Goal: Find specific page/section: Find specific page/section

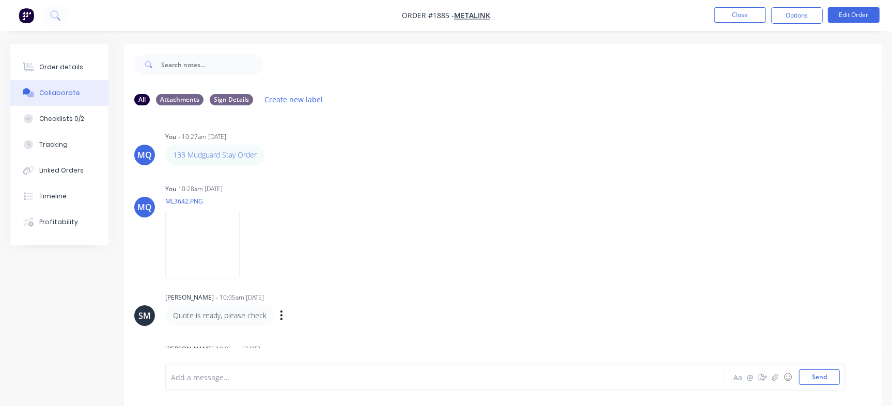
click at [696, 299] on div "SM [PERSON_NAME] - 10:05am [DATE] Quote is ready, please check Labels Edit Dele…" at bounding box center [503, 308] width 758 height 36
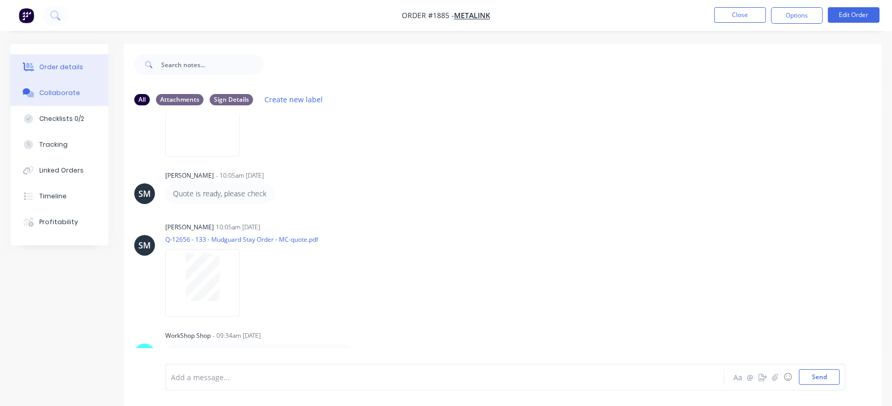
click at [70, 65] on div "Order details" at bounding box center [61, 67] width 44 height 9
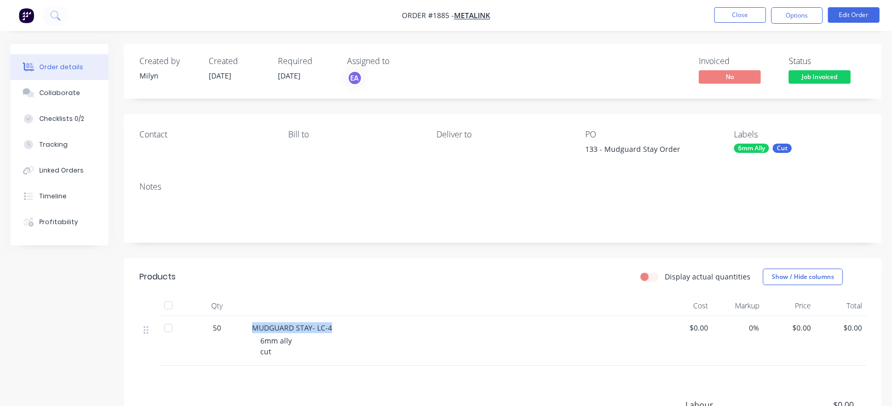
drag, startPoint x: 252, startPoint y: 329, endPoint x: 351, endPoint y: 333, distance: 99.8
click at [351, 333] on div "MUDGUARD STAY- LC-4" at bounding box center [454, 327] width 405 height 11
copy span "MUDGUARD STAY- LC-4"
click at [28, 83] on button "Collaborate" at bounding box center [59, 93] width 98 height 26
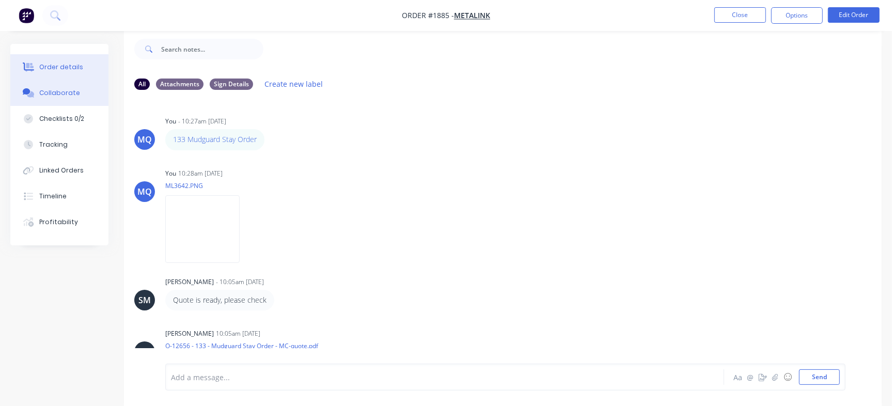
click at [80, 76] on button "Order details" at bounding box center [59, 67] width 98 height 26
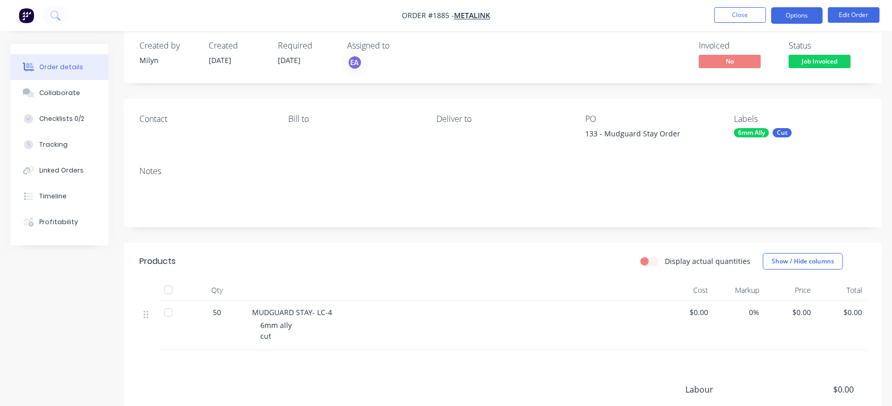
click at [798, 11] on button "Options" at bounding box center [797, 15] width 52 height 17
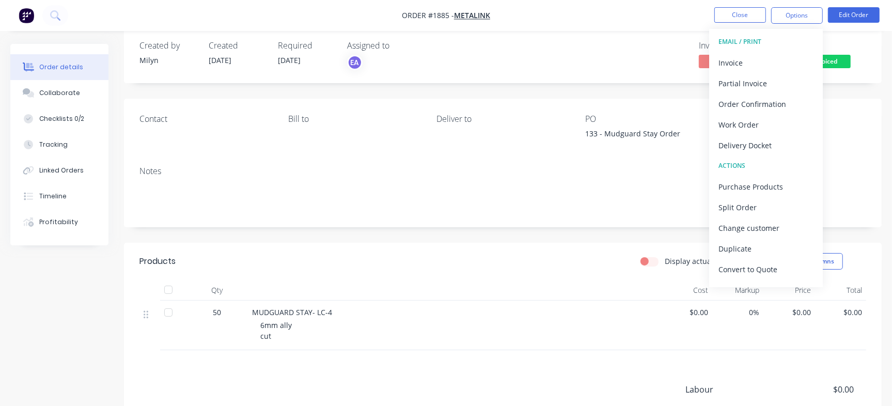
scroll to position [15, 0]
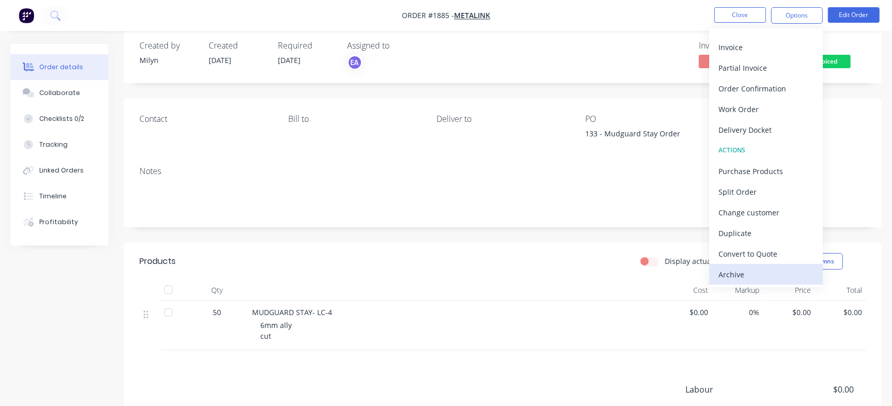
click at [747, 275] on div "Archive" at bounding box center [766, 274] width 95 height 15
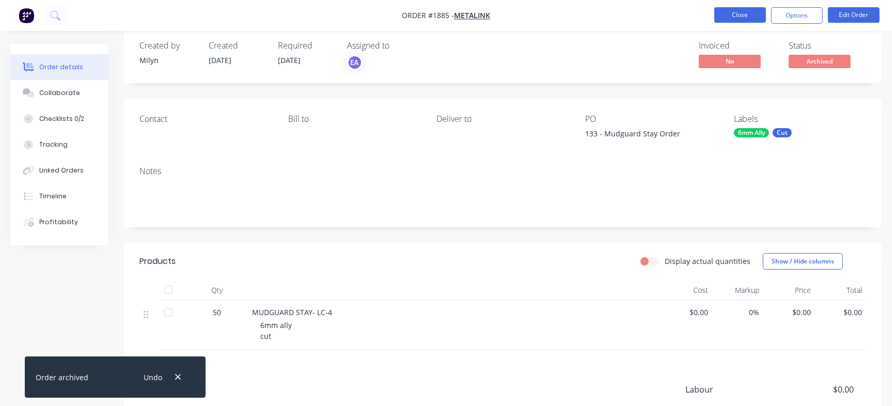
click at [752, 21] on button "Close" at bounding box center [740, 14] width 52 height 15
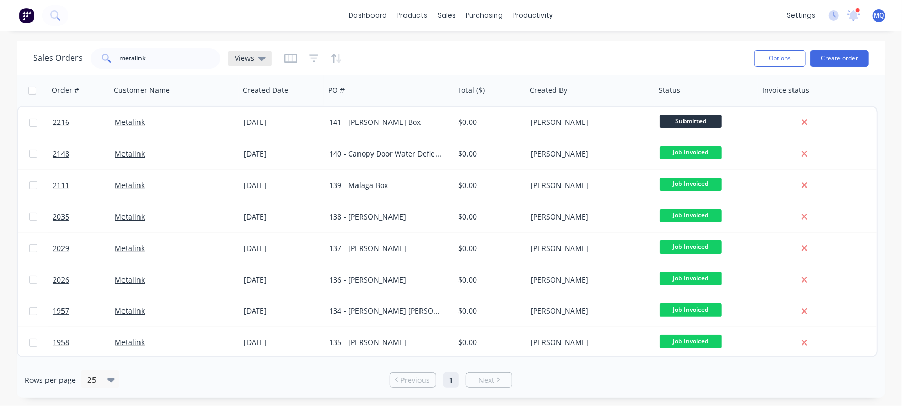
click at [244, 61] on span "Views" at bounding box center [245, 58] width 20 height 11
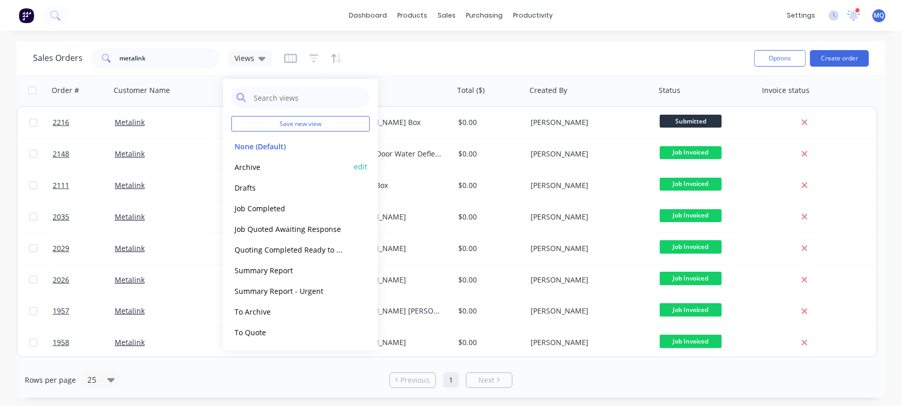
click at [246, 166] on button "Archive" at bounding box center [290, 167] width 118 height 12
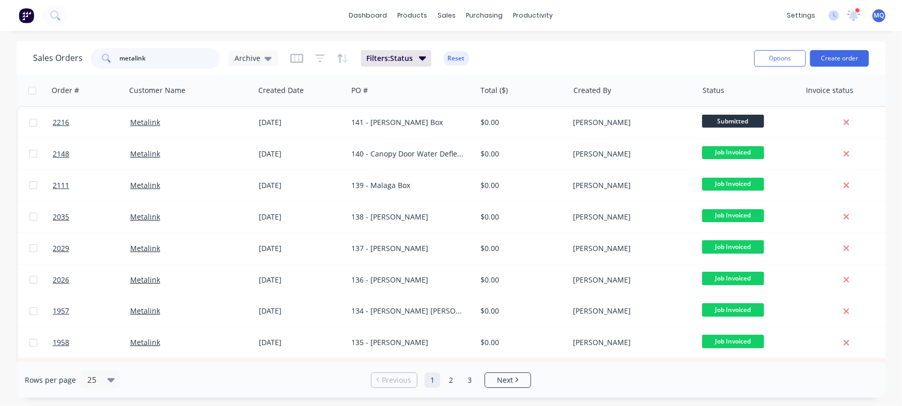
click at [179, 53] on input "metalink" at bounding box center [170, 58] width 101 height 21
paste input "MUDGUARD STAY- LC-4"
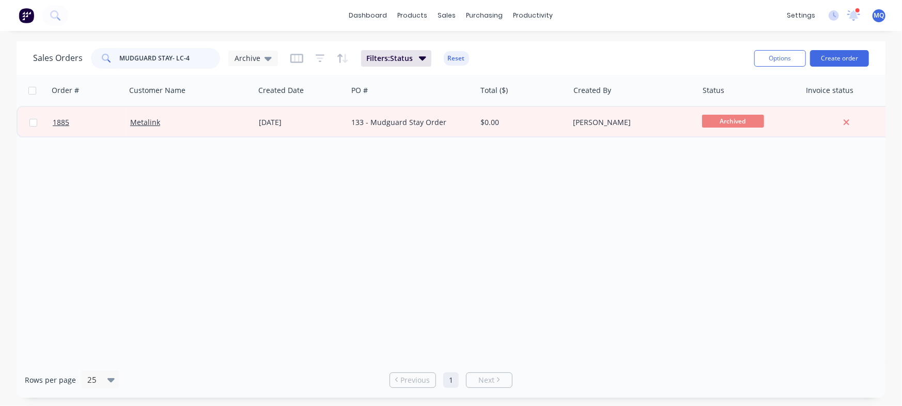
click at [202, 59] on input "MUDGUARD STAY- LC-4" at bounding box center [170, 58] width 101 height 21
drag, startPoint x: 148, startPoint y: 50, endPoint x: 33, endPoint y: 32, distance: 116.5
click at [36, 29] on div "dashboard products sales purchasing productivity dashboard products Product Cat…" at bounding box center [451, 203] width 902 height 406
type input "metalink"
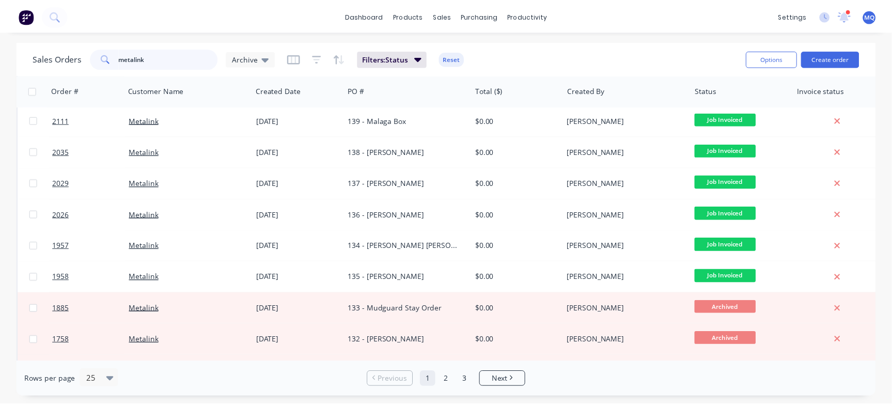
scroll to position [21, 0]
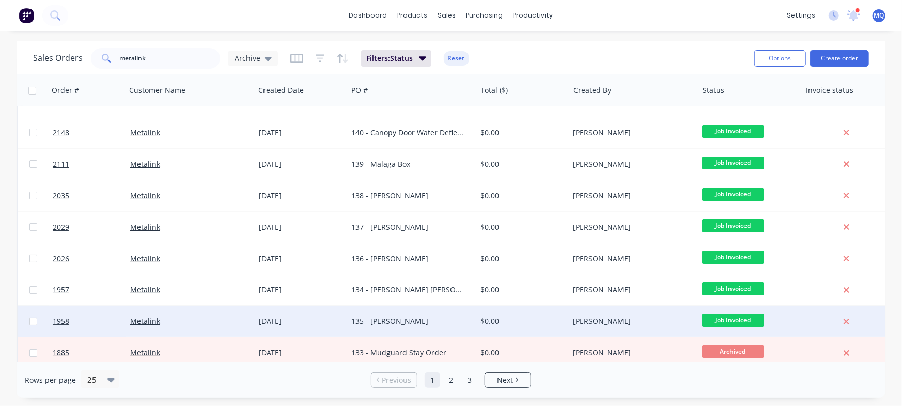
click at [467, 325] on div "135 - [PERSON_NAME]" at bounding box center [411, 321] width 120 height 10
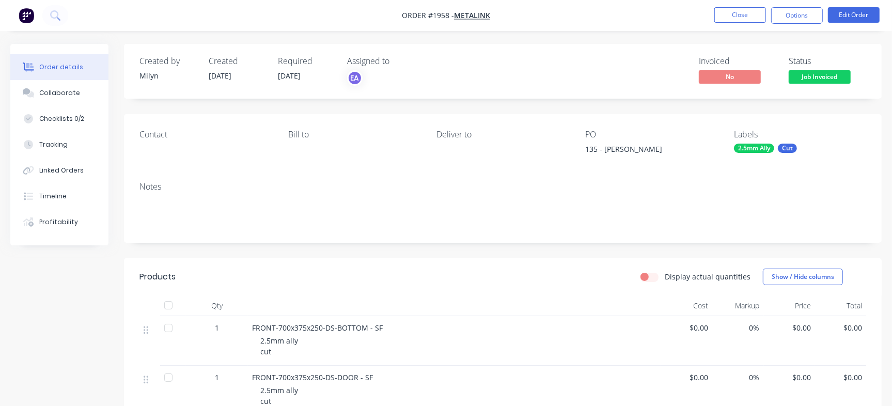
click at [73, 114] on div "Checklists 0/2" at bounding box center [61, 118] width 45 height 9
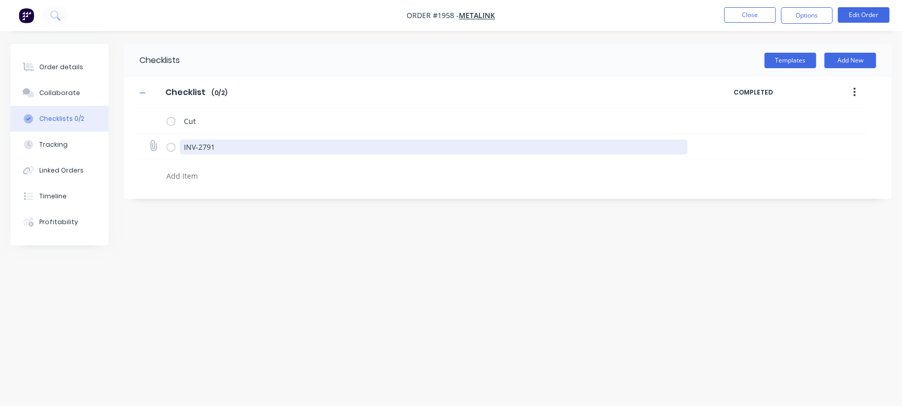
drag, startPoint x: 241, startPoint y: 148, endPoint x: 187, endPoint y: 144, distance: 54.4
click at [172, 144] on div "INV-2791" at bounding box center [428, 146] width 525 height 21
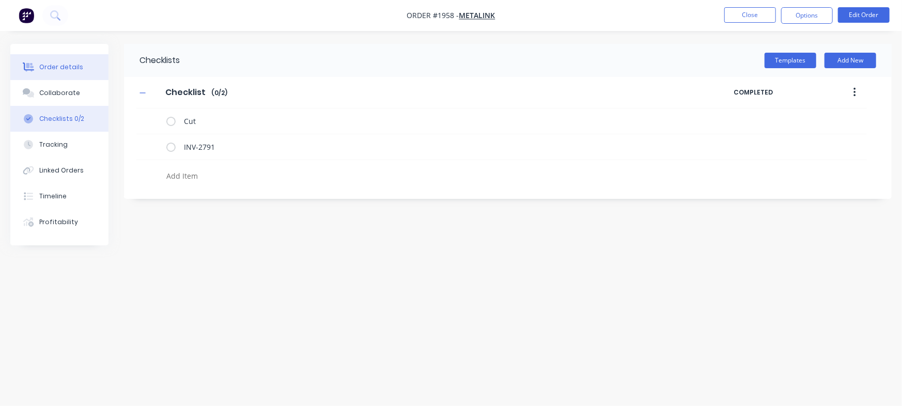
click at [77, 67] on div "Order details" at bounding box center [61, 67] width 44 height 9
type textarea "x"
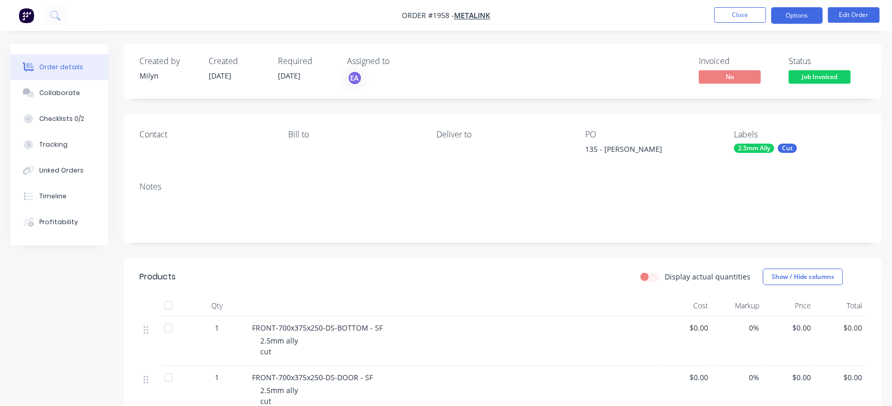
click at [799, 17] on button "Options" at bounding box center [797, 15] width 52 height 17
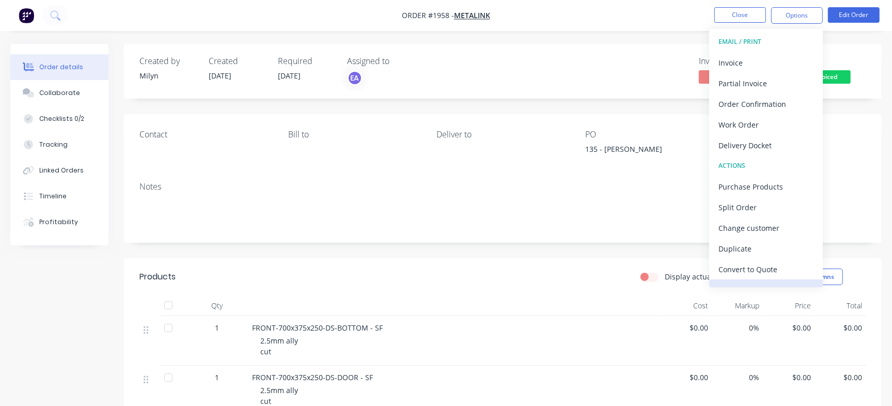
scroll to position [15, 0]
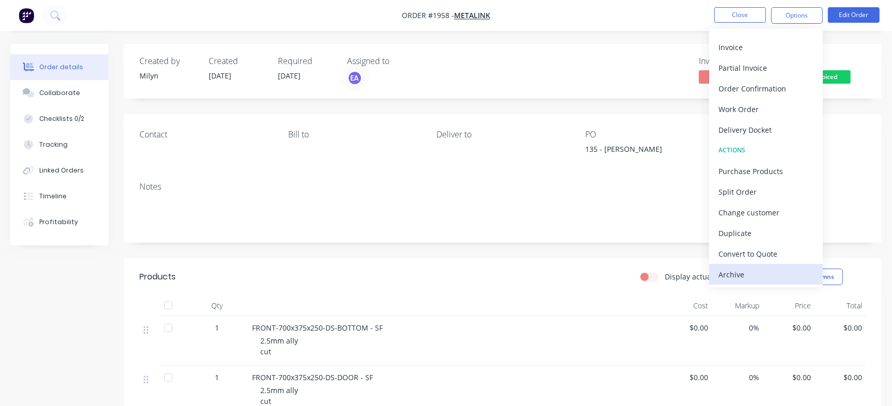
click at [765, 272] on div "Archive" at bounding box center [766, 274] width 95 height 15
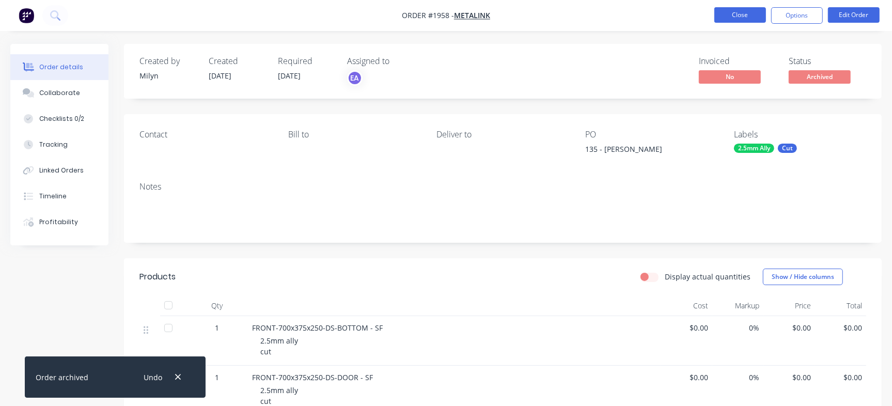
click at [732, 14] on button "Close" at bounding box center [740, 14] width 52 height 15
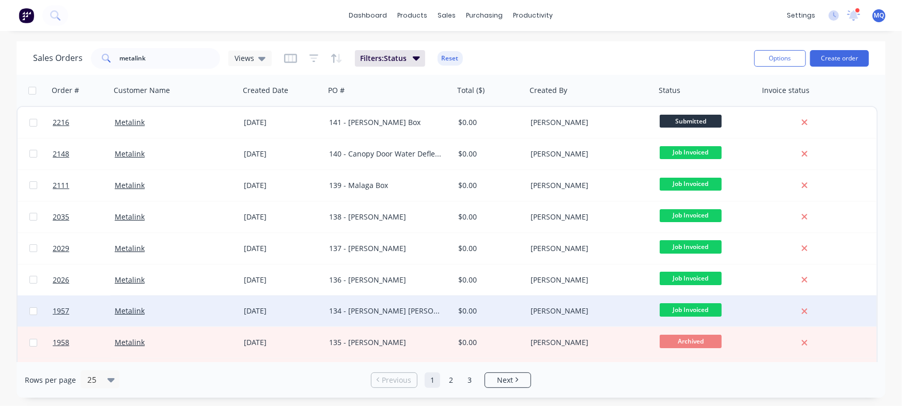
click at [417, 314] on div "134 - [PERSON_NAME] [PERSON_NAME]" at bounding box center [386, 311] width 115 height 10
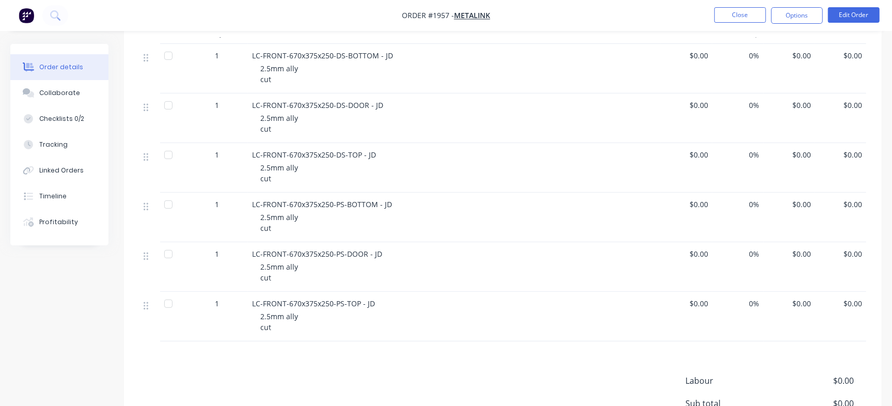
scroll to position [283, 0]
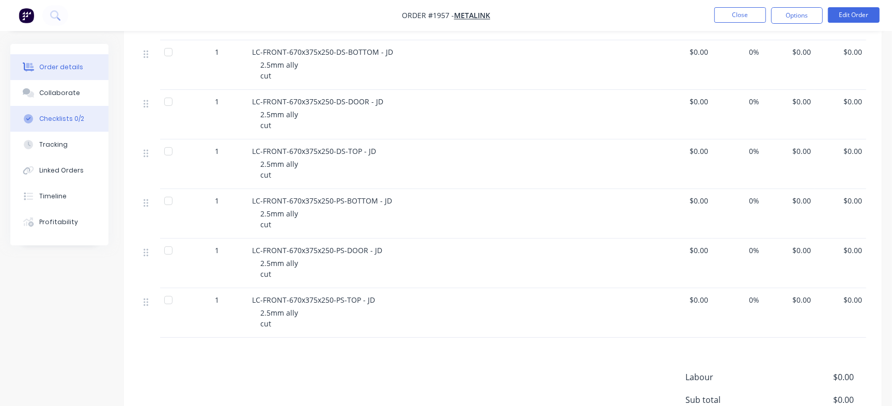
click at [45, 127] on button "Checklists 0/2" at bounding box center [59, 119] width 98 height 26
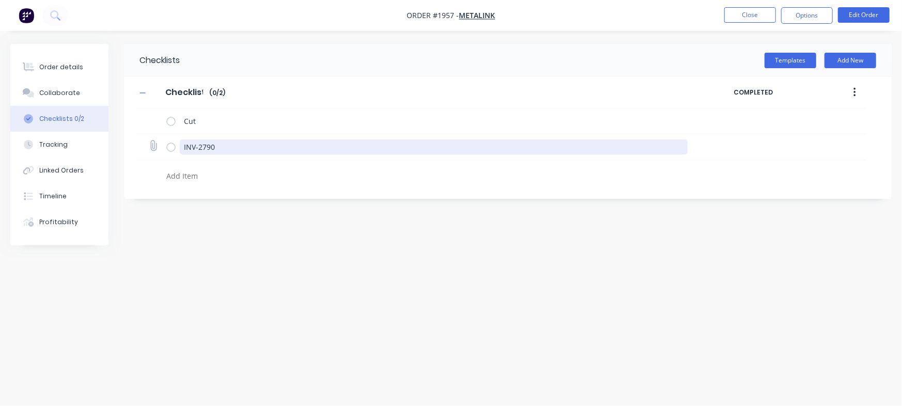
drag, startPoint x: 228, startPoint y: 153, endPoint x: 193, endPoint y: 150, distance: 34.7
click at [133, 138] on div "Checklist Checklist Enter Checklist name ( 0 / 2 ) COMPLETED Cut INV-2790" at bounding box center [508, 132] width 768 height 110
type textarea "x"
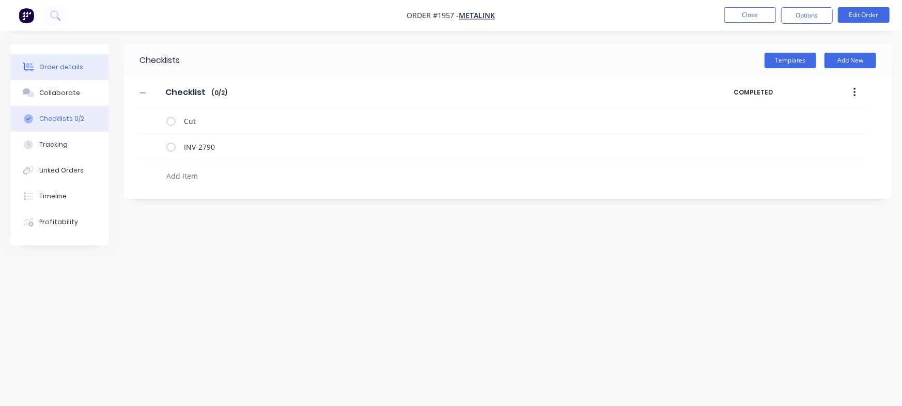
click at [39, 69] on div "Order details" at bounding box center [61, 67] width 44 height 9
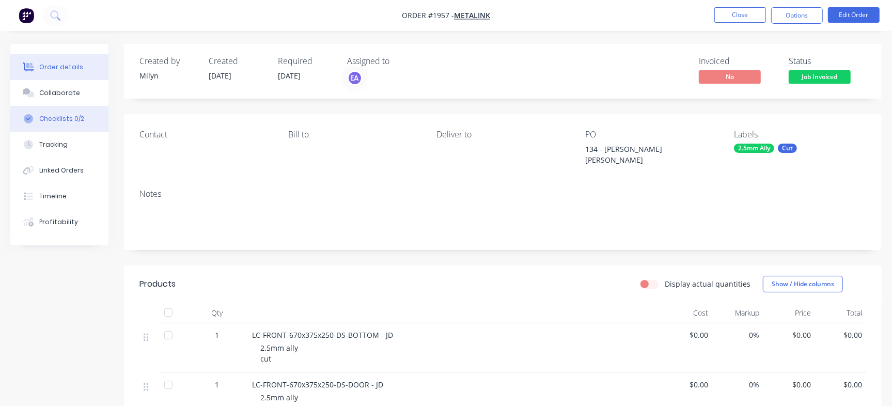
click at [45, 116] on div "Checklists 0/2" at bounding box center [61, 118] width 45 height 9
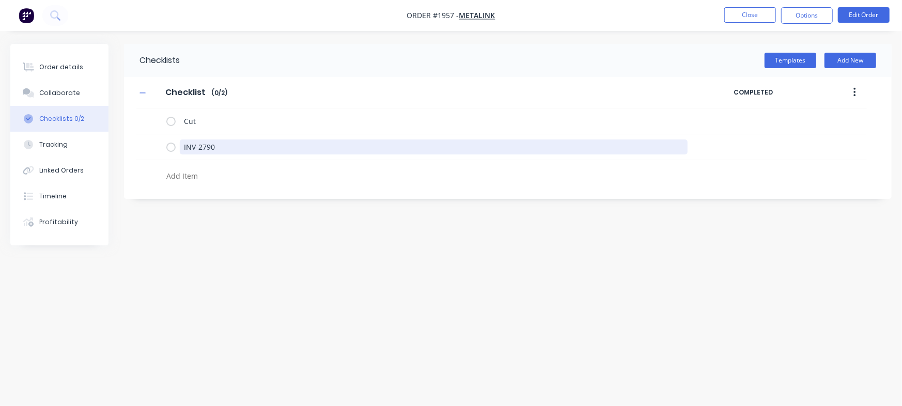
drag, startPoint x: 228, startPoint y: 148, endPoint x: 120, endPoint y: 6, distance: 178.4
click at [0, 118] on div "Order details Collaborate Checklists 0/2 Tracking Linked Orders Timeline Profit…" at bounding box center [451, 183] width 902 height 279
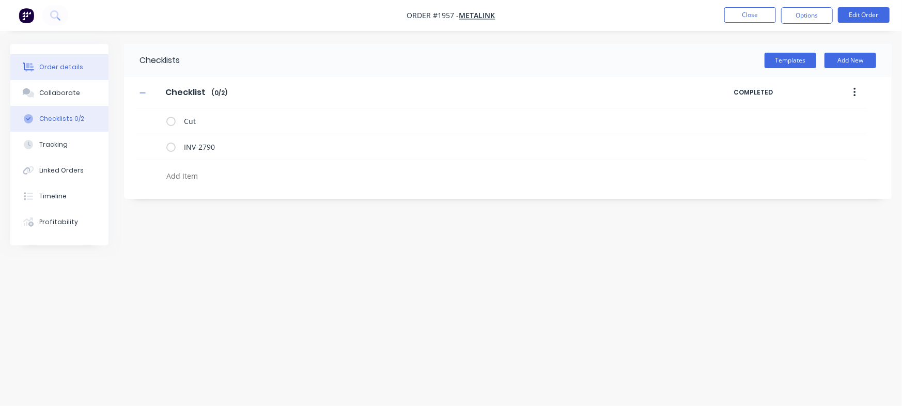
click at [68, 65] on div "Order details" at bounding box center [61, 67] width 44 height 9
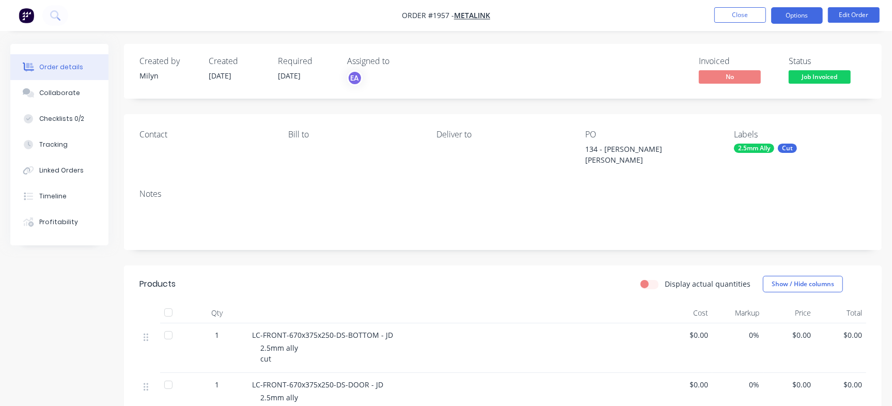
click at [801, 13] on button "Options" at bounding box center [797, 15] width 52 height 17
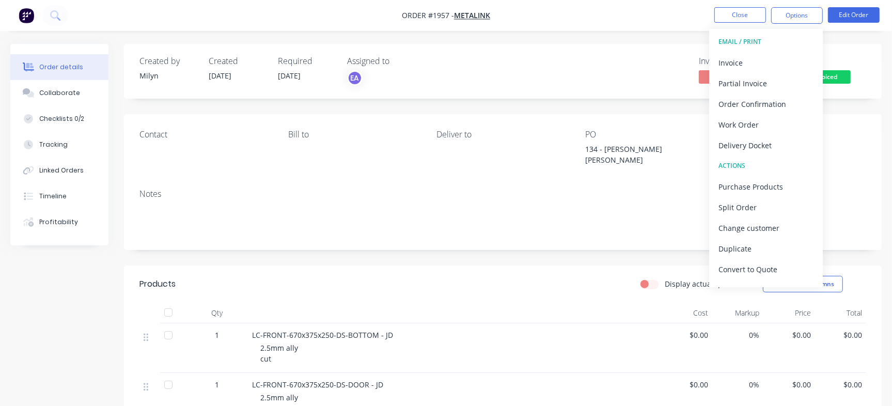
scroll to position [15, 0]
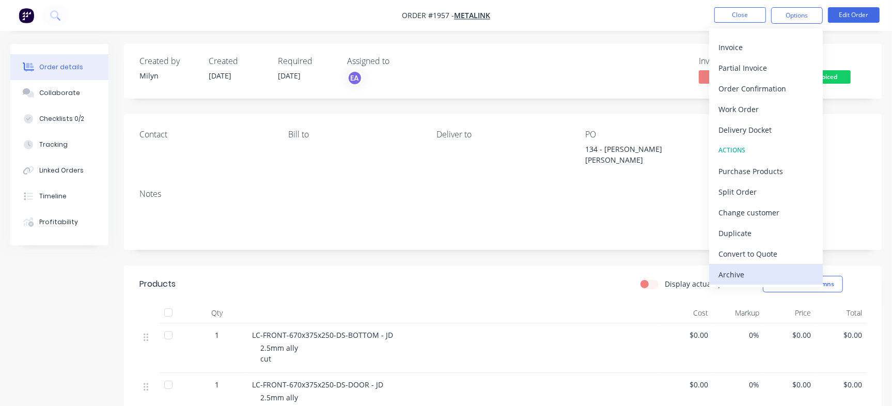
click at [746, 275] on div "Archive" at bounding box center [766, 274] width 95 height 15
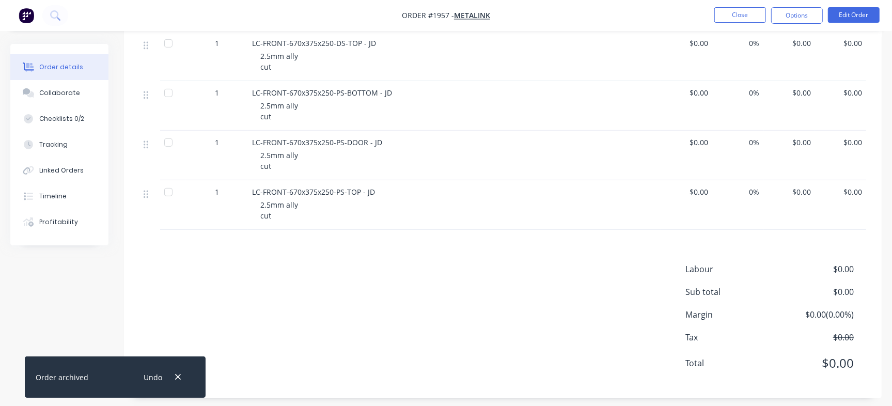
scroll to position [0, 0]
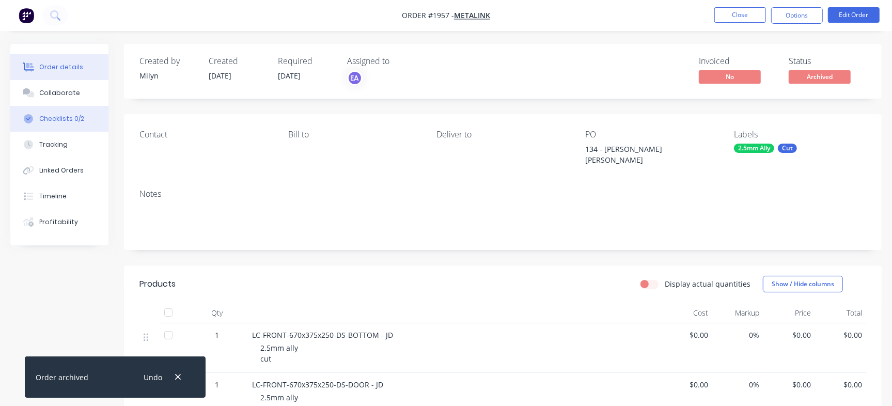
click at [72, 115] on div "Checklists 0/2" at bounding box center [61, 118] width 45 height 9
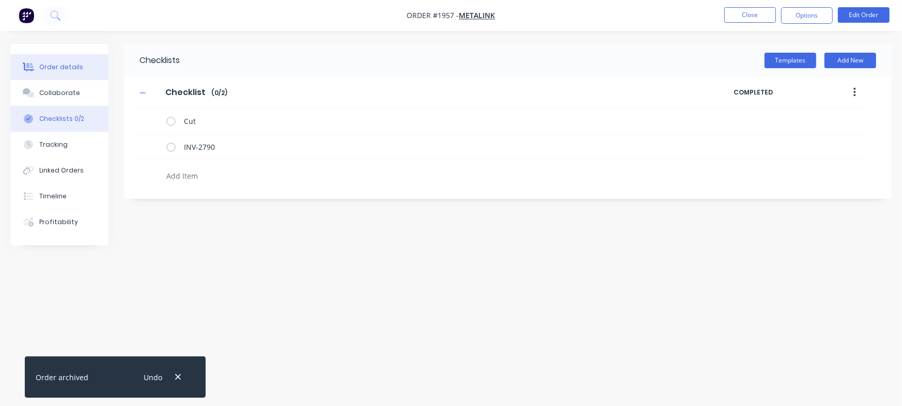
click at [52, 75] on button "Order details" at bounding box center [59, 67] width 98 height 26
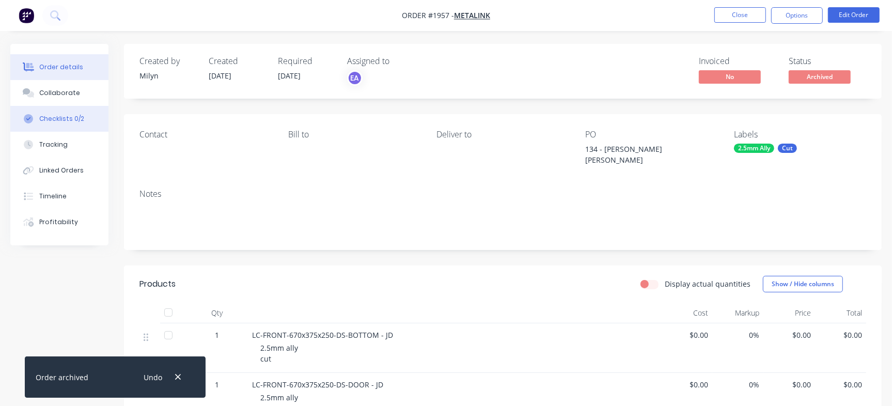
click at [47, 117] on div "Checklists 0/2" at bounding box center [61, 118] width 45 height 9
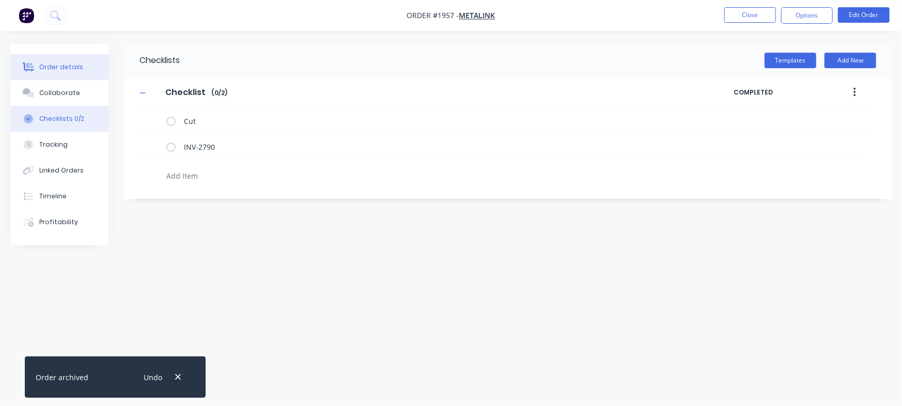
click at [72, 71] on div "Order details" at bounding box center [61, 67] width 44 height 9
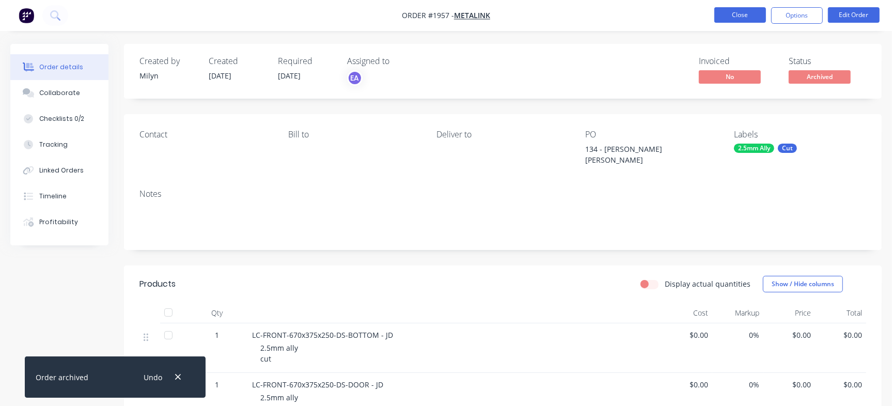
click at [752, 14] on button "Close" at bounding box center [740, 14] width 52 height 15
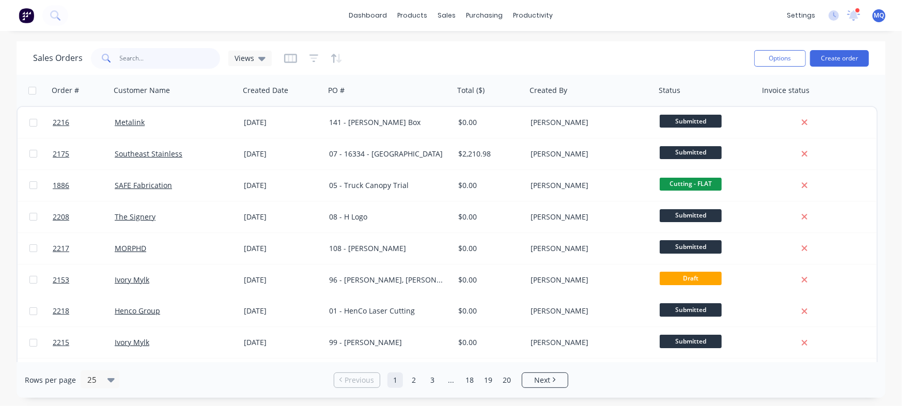
click at [132, 51] on input "text" at bounding box center [170, 58] width 101 height 21
type input "metalink"
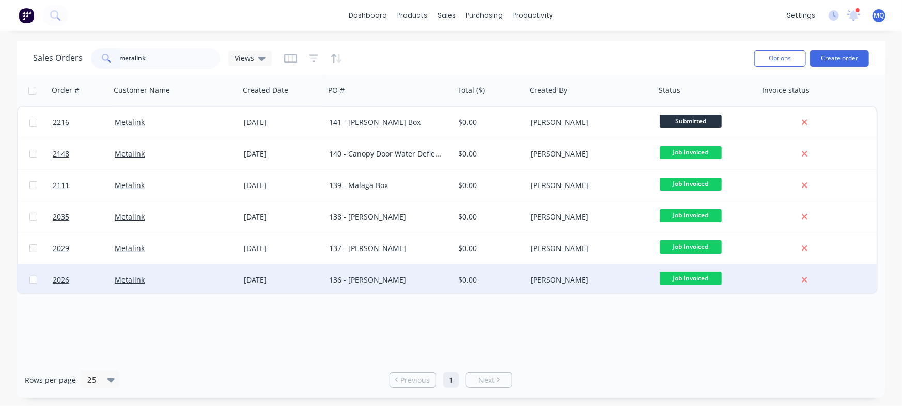
click at [382, 275] on div "136 - [PERSON_NAME]" at bounding box center [386, 280] width 115 height 10
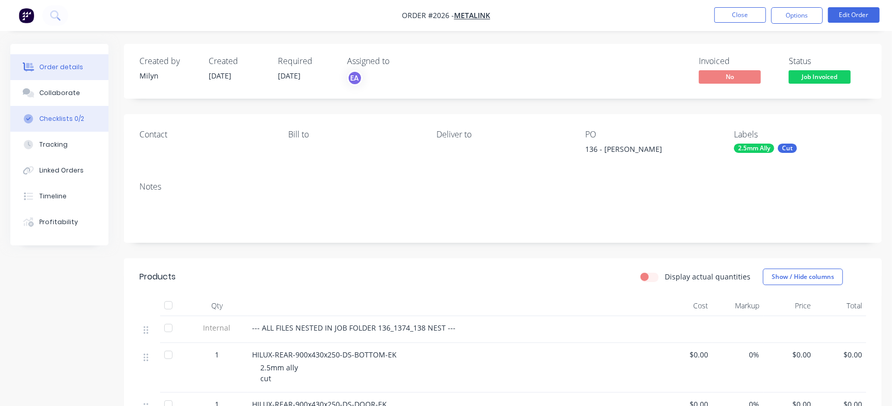
click at [57, 117] on div "Checklists 0/2" at bounding box center [61, 118] width 45 height 9
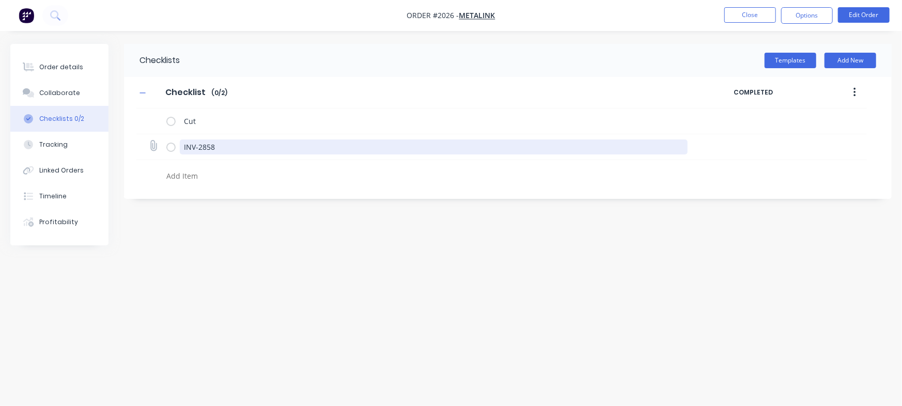
drag, startPoint x: 222, startPoint y: 145, endPoint x: 167, endPoint y: 144, distance: 54.2
click at [139, 143] on div "INV-2858" at bounding box center [501, 147] width 730 height 26
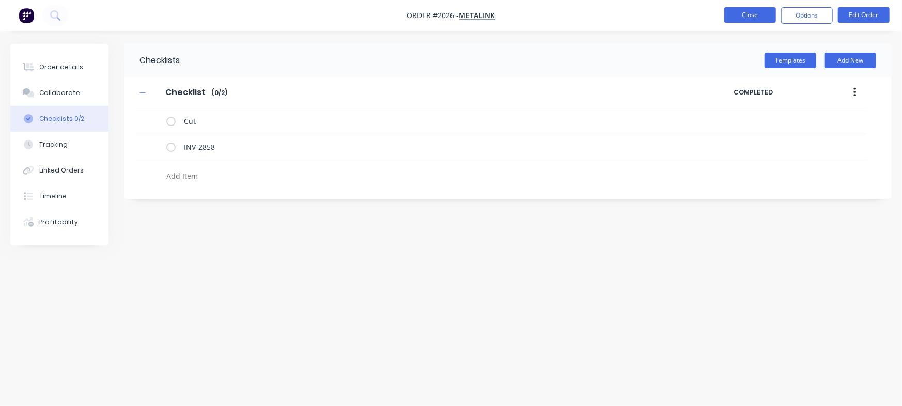
click at [756, 15] on button "Close" at bounding box center [750, 14] width 52 height 15
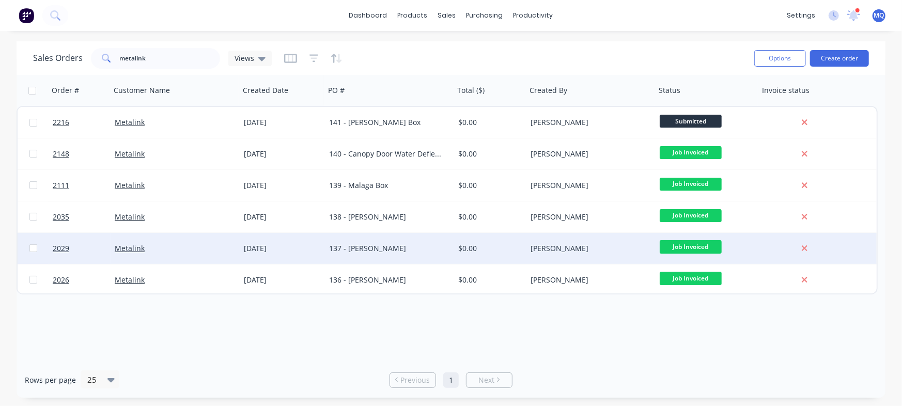
click at [431, 251] on div "137 - [PERSON_NAME]" at bounding box center [386, 248] width 115 height 10
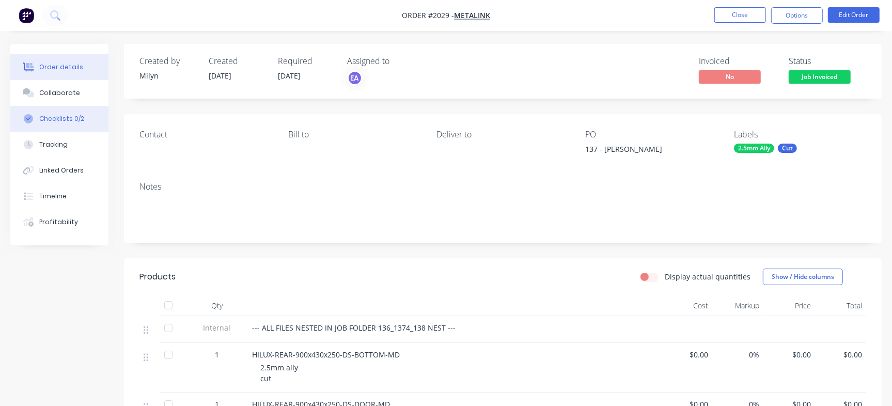
click at [72, 121] on div "Checklists 0/2" at bounding box center [61, 118] width 45 height 9
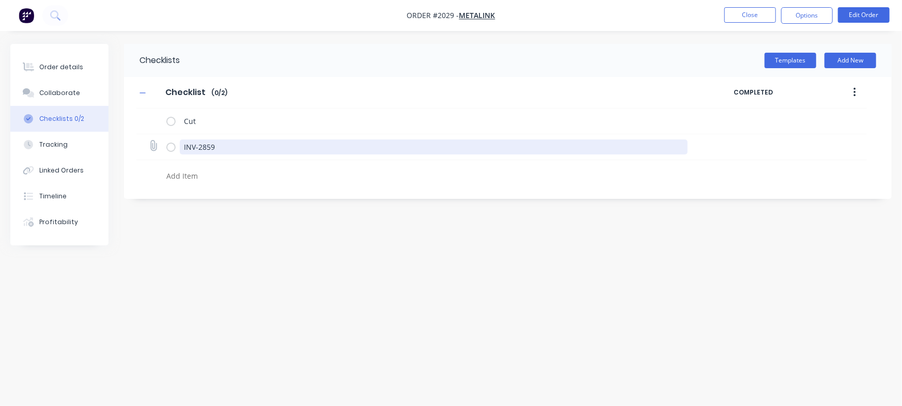
drag, startPoint x: 223, startPoint y: 148, endPoint x: 188, endPoint y: 148, distance: 35.1
click at [153, 145] on div "INV-2859" at bounding box center [501, 147] width 730 height 26
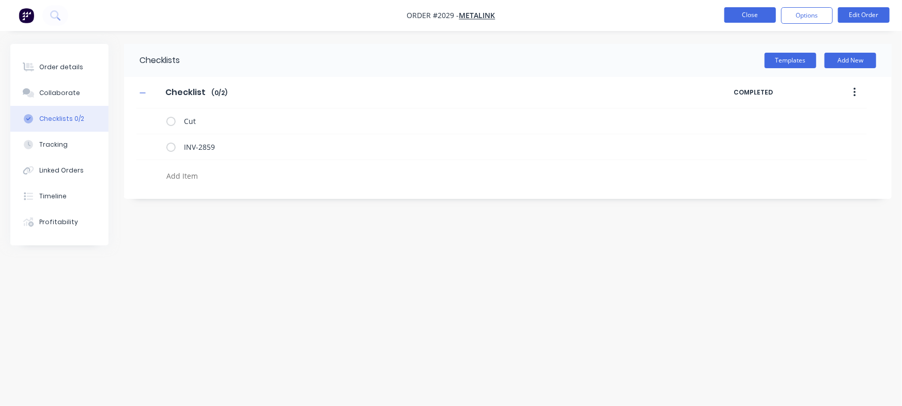
click at [751, 10] on button "Close" at bounding box center [750, 14] width 52 height 15
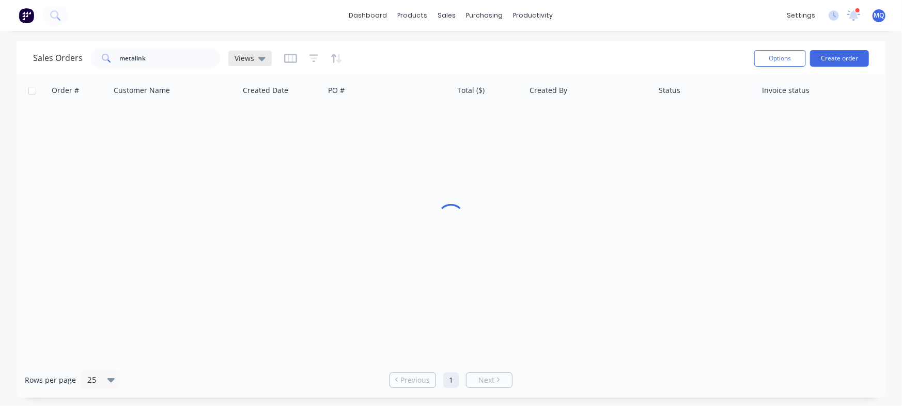
click at [240, 55] on span "Views" at bounding box center [245, 58] width 20 height 11
click at [377, 46] on div "Sales Orders metalink Views" at bounding box center [389, 57] width 713 height 25
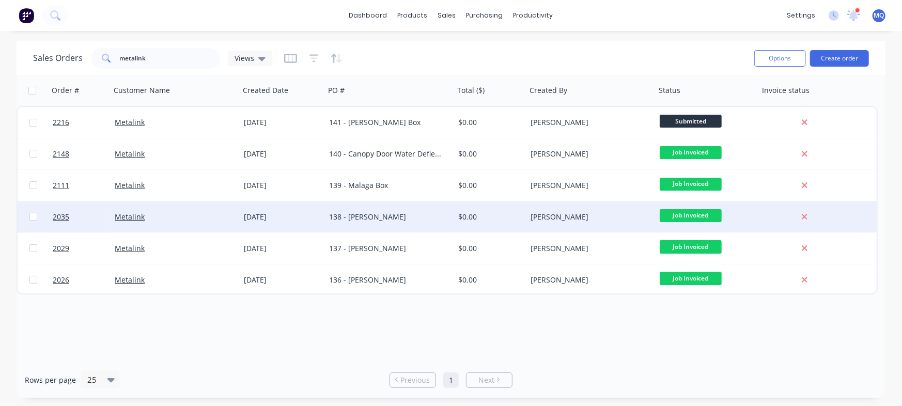
click at [402, 220] on div "138 - [PERSON_NAME]" at bounding box center [386, 217] width 115 height 10
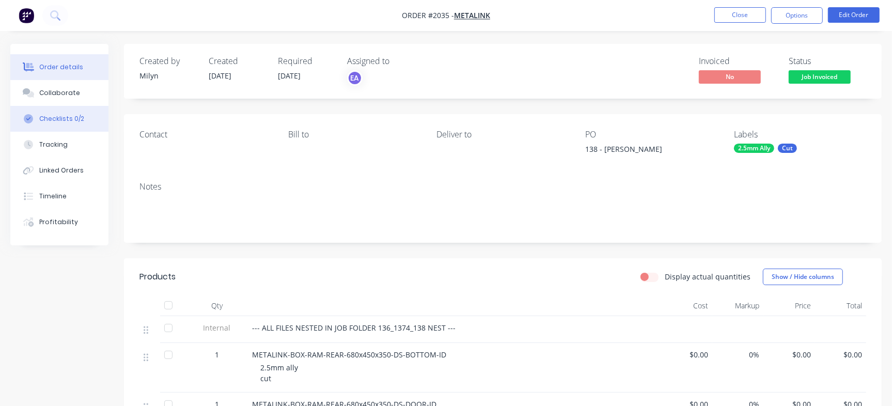
click at [70, 119] on div "Checklists 0/2" at bounding box center [61, 118] width 45 height 9
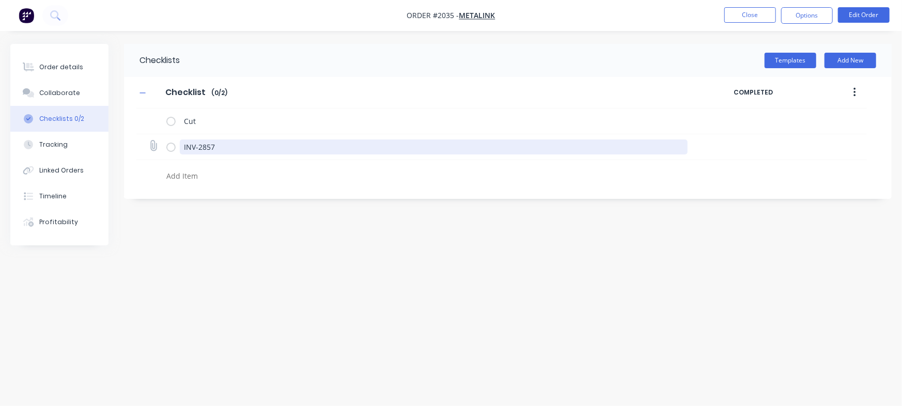
drag, startPoint x: 232, startPoint y: 144, endPoint x: 163, endPoint y: 139, distance: 69.3
click at [163, 139] on div "INV-2857" at bounding box center [501, 147] width 730 height 26
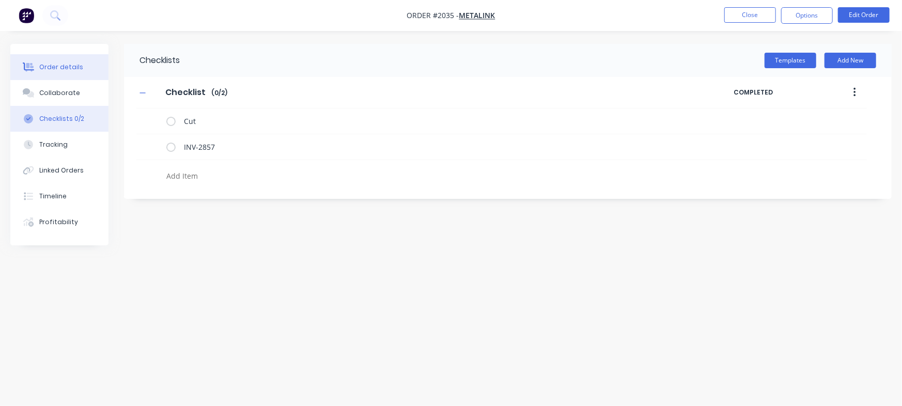
click at [74, 69] on div "Order details" at bounding box center [61, 67] width 44 height 9
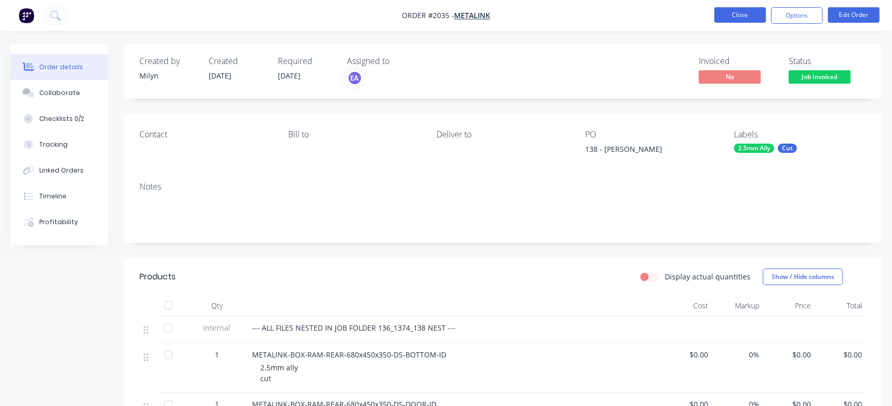
click at [733, 15] on button "Close" at bounding box center [740, 14] width 52 height 15
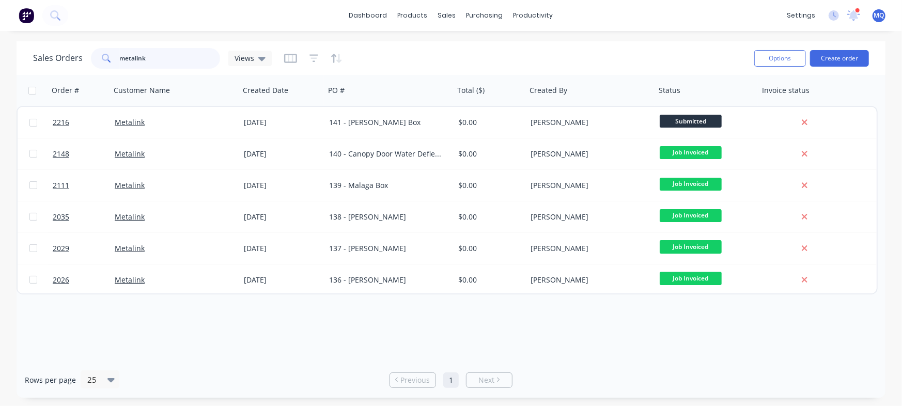
drag, startPoint x: 183, startPoint y: 60, endPoint x: 66, endPoint y: 46, distance: 118.6
click at [66, 46] on div "Sales Orders metalink Views" at bounding box center [389, 57] width 713 height 25
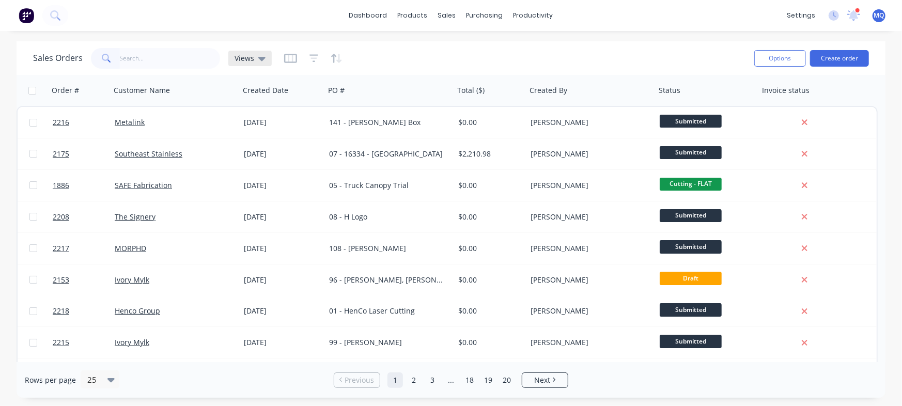
click at [255, 64] on div "Views" at bounding box center [249, 58] width 43 height 15
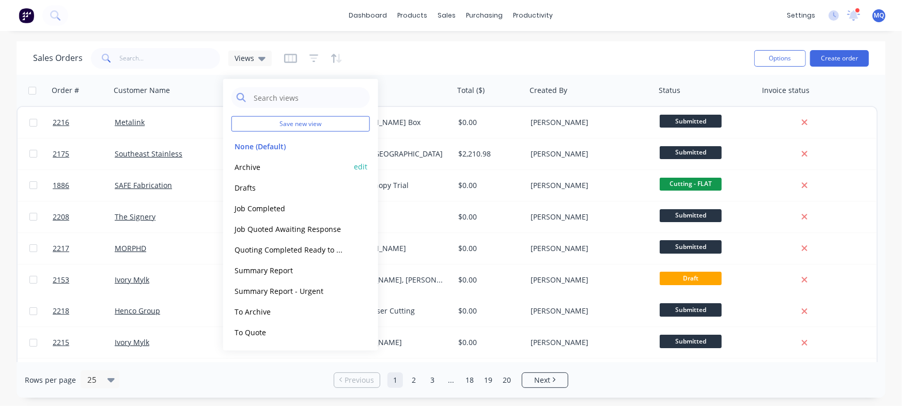
click at [267, 168] on button "Archive" at bounding box center [290, 167] width 118 height 12
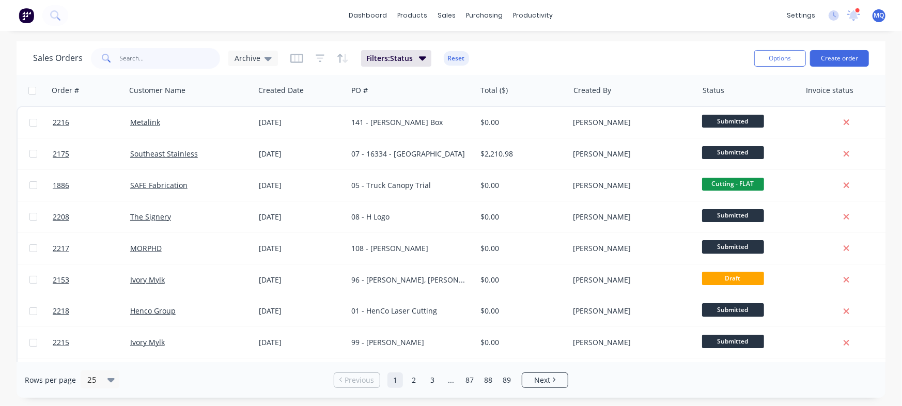
click at [165, 59] on input "text" at bounding box center [170, 58] width 101 height 21
paste input "INPS144209"
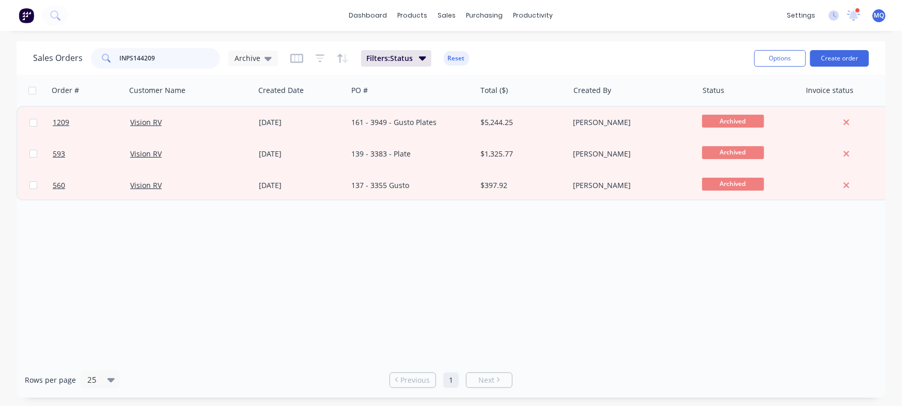
type input "INPS144209"
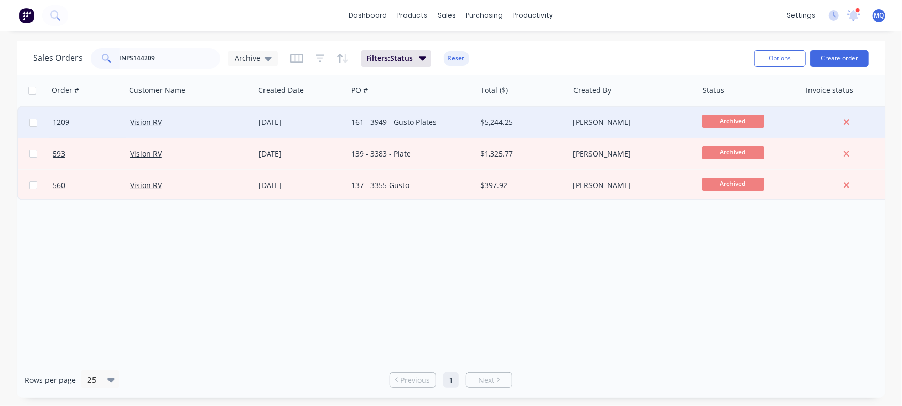
click at [398, 122] on div "161 - 3949 - Gusto Plates" at bounding box center [408, 122] width 115 height 10
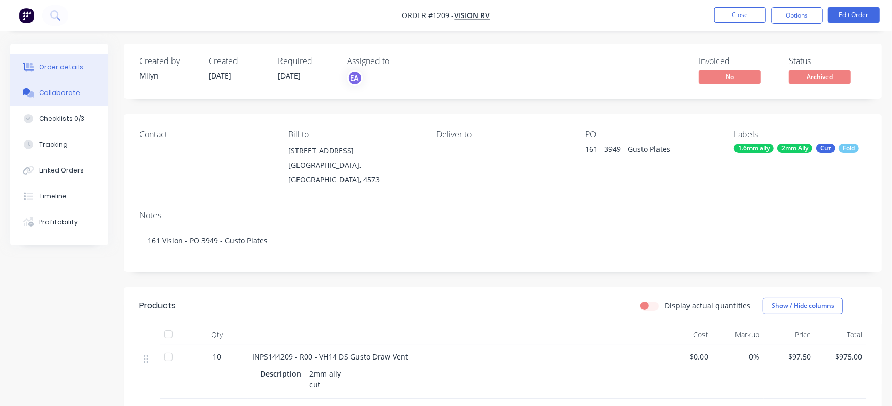
click at [57, 96] on div "Collaborate" at bounding box center [59, 92] width 41 height 9
